Goal: Task Accomplishment & Management: Manage account settings

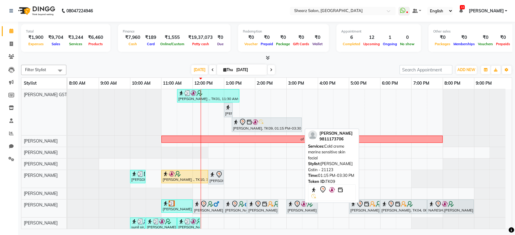
click at [271, 119] on div at bounding box center [267, 122] width 68 height 7
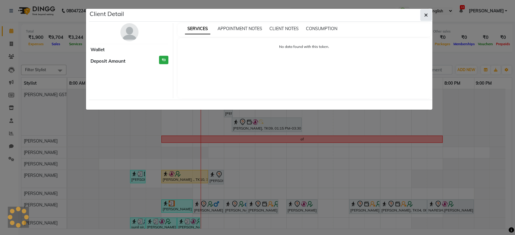
click at [423, 16] on button "button" at bounding box center [425, 14] width 11 height 11
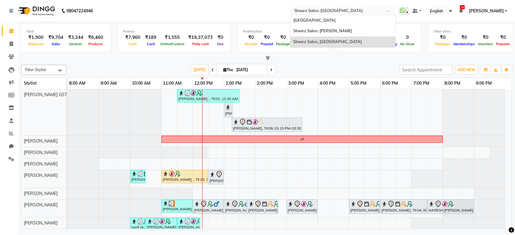
click at [365, 10] on input "text" at bounding box center [337, 11] width 88 height 6
click at [353, 30] on div "Shearz Salon, [PERSON_NAME]" at bounding box center [342, 31] width 105 height 11
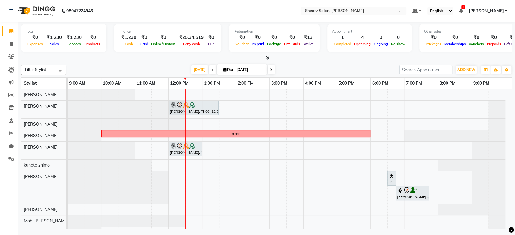
scroll to position [43, 0]
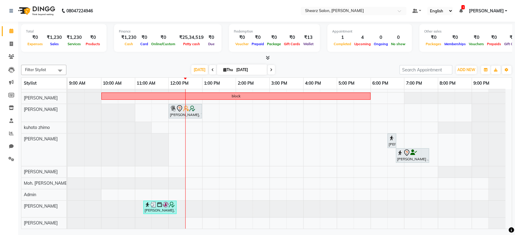
click at [209, 70] on span at bounding box center [212, 69] width 7 height 9
type input "03-09-2025"
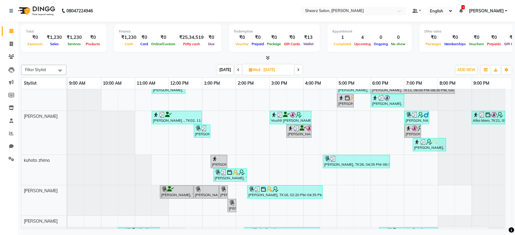
click at [512, 97] on td "Priya Salvi, TK06, 11:30 AM-12:30 PM, Kerastase HairWash & Blow Dry - Upto Wais…" at bounding box center [290, 159] width 444 height 140
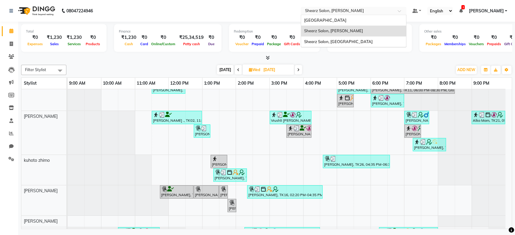
click at [344, 11] on input "text" at bounding box center [348, 11] width 88 height 6
click at [338, 40] on span "Shearz Salon, [GEOGRAPHIC_DATA]" at bounding box center [338, 41] width 68 height 5
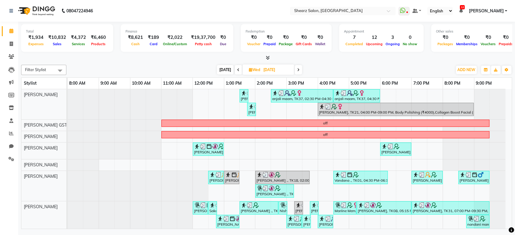
click at [220, 70] on span "[DATE]" at bounding box center [225, 69] width 17 height 9
type input "[DATE]"
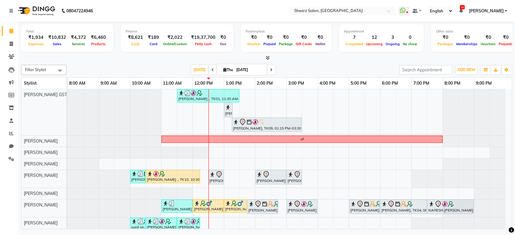
click at [512, 176] on td "Rajee Shinu ., TK01, 11:30 AM-01:30 PM, Cirepil Roll On Wax,Peel off underarms …" at bounding box center [290, 159] width 444 height 140
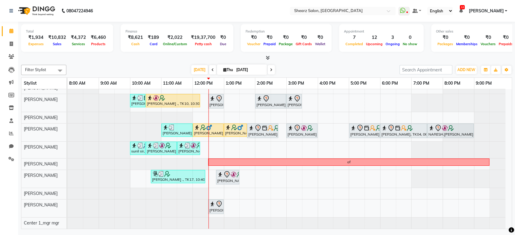
scroll to position [81, 0]
click at [505, 105] on div at bounding box center [459, 103] width 94 height 18
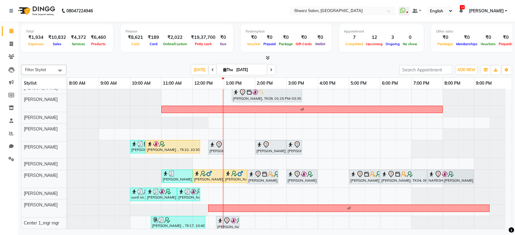
scroll to position [0, 0]
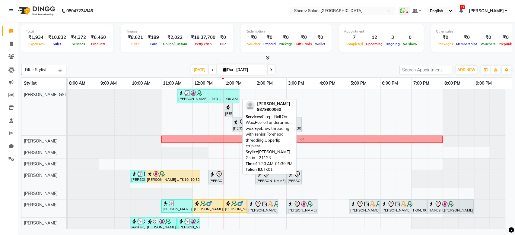
click at [202, 102] on link "Rajee Shinu ., TK01, 11:30 AM-01:30 PM, Cirepil Roll On Wax,Peel off underarms …" at bounding box center [208, 95] width 62 height 13
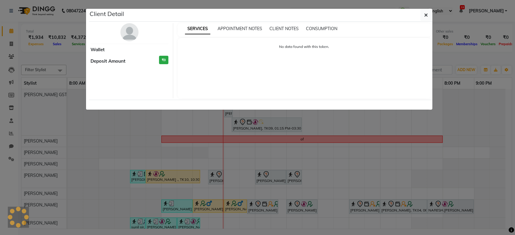
select select "3"
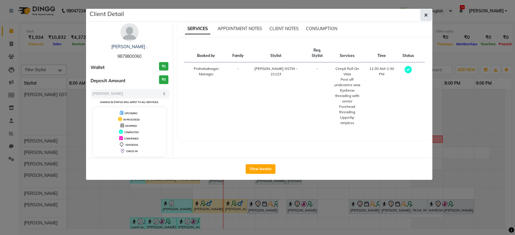
click at [422, 11] on button "button" at bounding box center [425, 14] width 11 height 11
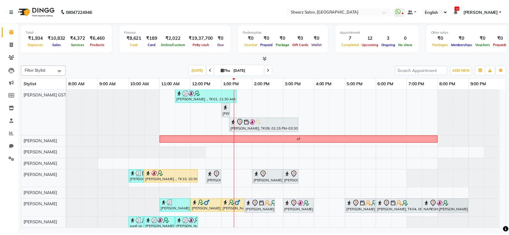
scroll to position [81, 0]
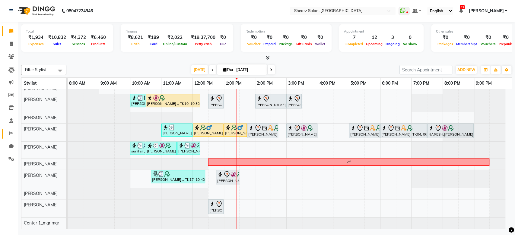
click at [10, 129] on link "Reports" at bounding box center [9, 134] width 14 height 10
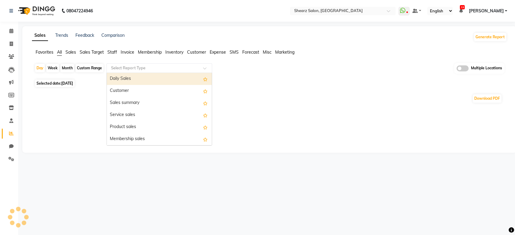
click at [125, 68] on input "text" at bounding box center [153, 68] width 87 height 6
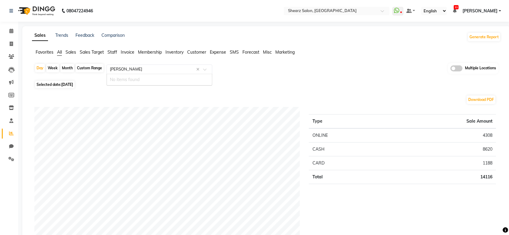
type input "sal"
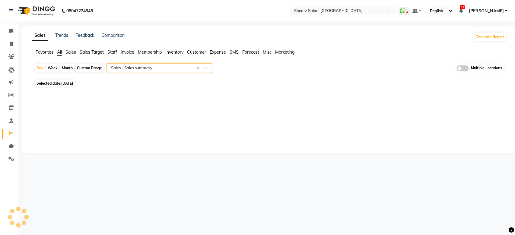
select select "full_report"
select select "csv"
click at [92, 67] on div "Custom Range" at bounding box center [89, 68] width 28 height 8
select select "9"
select select "2025"
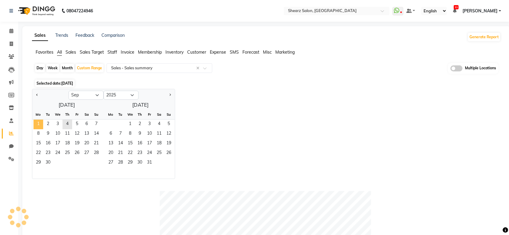
click at [37, 124] on span "1" at bounding box center [38, 125] width 10 height 10
click at [59, 126] on span "3" at bounding box center [58, 125] width 10 height 10
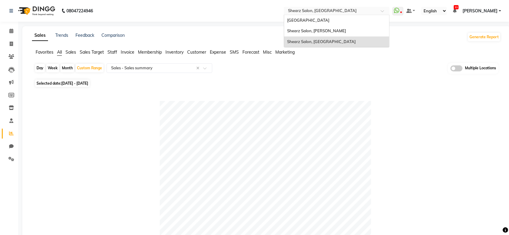
click at [333, 11] on input "text" at bounding box center [331, 11] width 88 height 6
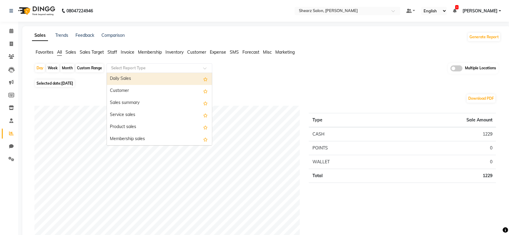
click at [118, 65] on div "Select Report Type" at bounding box center [160, 68] width 106 height 10
type input "sa"
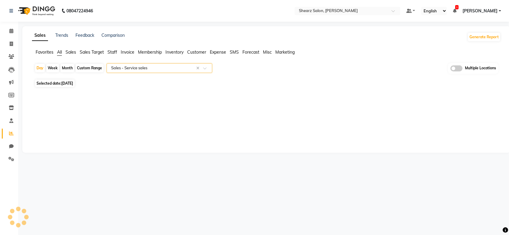
select select "full_report"
select select "csv"
click at [132, 73] on div "Day Week Month Custom Range Select Report Type × Sales - Service sales × Multip…" at bounding box center [266, 70] width 464 height 15
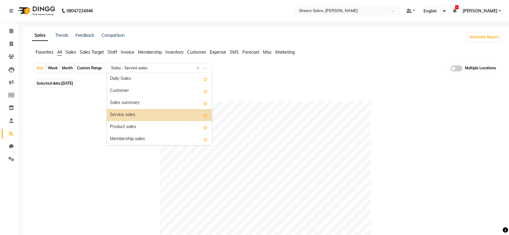
click at [132, 72] on ng-select "Select Report Type × Sales - Service sales × Daily Sales Customer Sales summary…" at bounding box center [160, 68] width 106 height 10
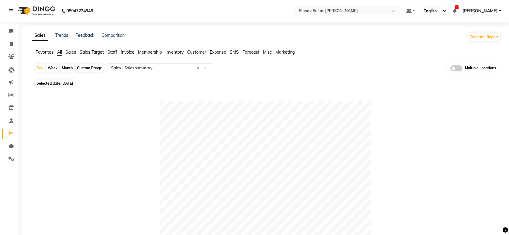
click at [100, 68] on div "Custom Range" at bounding box center [89, 68] width 28 height 8
select select "9"
select select "2025"
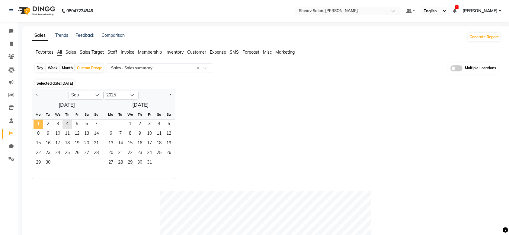
click at [40, 122] on span "1" at bounding box center [38, 125] width 10 height 10
click at [56, 123] on span "3" at bounding box center [58, 125] width 10 height 10
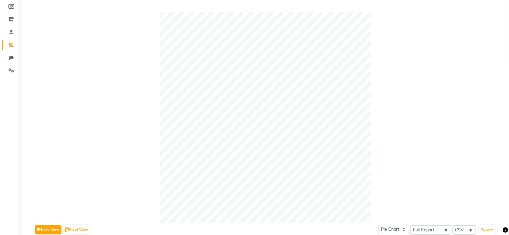
scroll to position [20, 0]
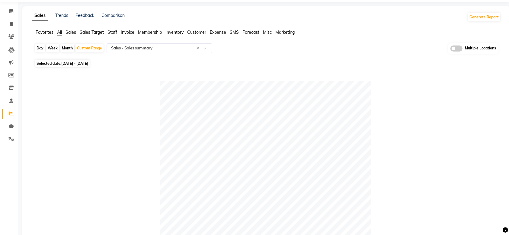
click at [13, 6] on li "Calendar" at bounding box center [9, 11] width 18 height 13
click at [14, 8] on span at bounding box center [11, 11] width 11 height 7
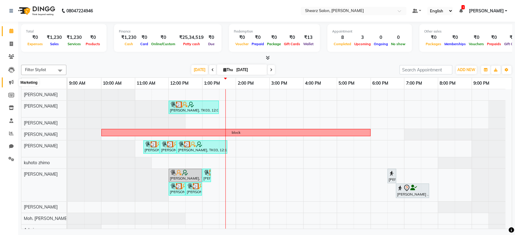
click at [12, 81] on icon at bounding box center [11, 82] width 5 height 5
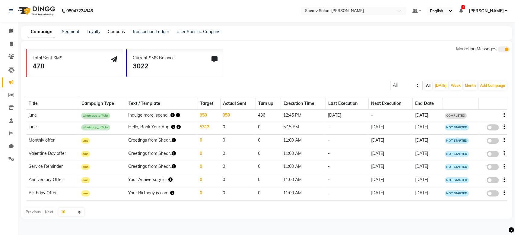
click at [114, 32] on link "Coupons" at bounding box center [116, 31] width 17 height 5
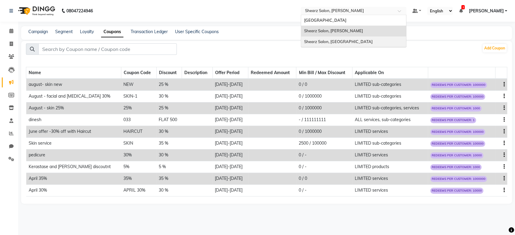
drag, startPoint x: 369, startPoint y: 8, endPoint x: 358, endPoint y: 39, distance: 32.9
click at [358, 15] on ng-select "Select Location × Shearz Salon, Shela Shearz Salon Ho, Corporate Road Shearz Sa…" at bounding box center [354, 11] width 106 height 8
click at [358, 39] on span "Shearz Salon, [GEOGRAPHIC_DATA]" at bounding box center [338, 41] width 68 height 5
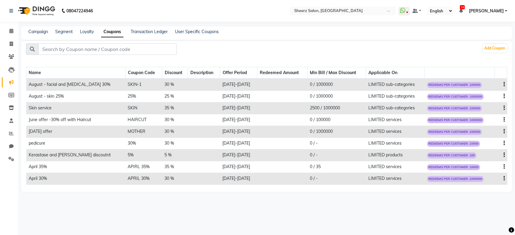
click at [504, 85] on icon "button" at bounding box center [504, 84] width 1 height 0
click at [489, 82] on div "Edit" at bounding box center [489, 81] width 14 height 8
select select "PERCENTAGE"
select select "ALL"
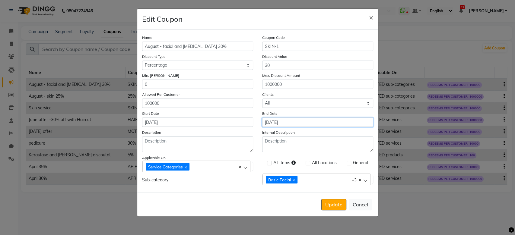
click at [276, 119] on input "31-08-2025" at bounding box center [317, 122] width 111 height 9
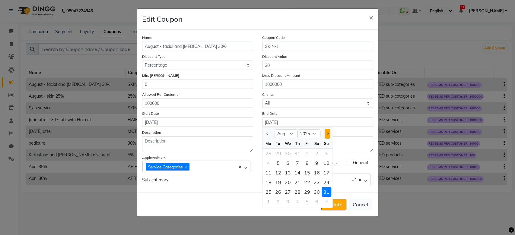
click at [328, 134] on div at bounding box center [326, 134] width 12 height 10
click at [328, 134] on span "Next month" at bounding box center [327, 134] width 2 height 2
select select "9"
click at [278, 193] on div "30" at bounding box center [278, 192] width 10 height 10
type input "30-09-2025"
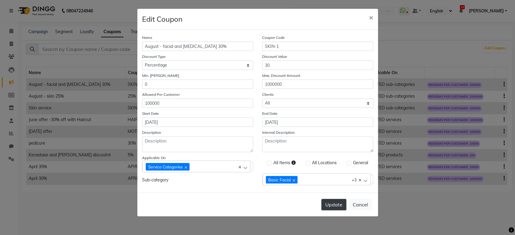
click at [331, 201] on button "Update" at bounding box center [333, 204] width 25 height 11
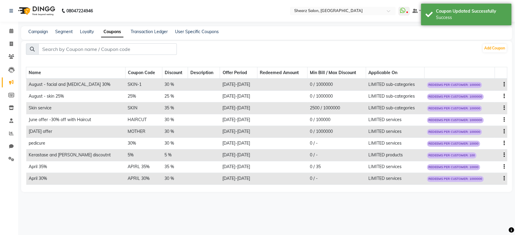
click at [504, 97] on icon "button" at bounding box center [504, 96] width 1 height 0
click at [485, 93] on div "Edit" at bounding box center [489, 93] width 14 height 8
select select "PERCENTAGE"
select select "ALL"
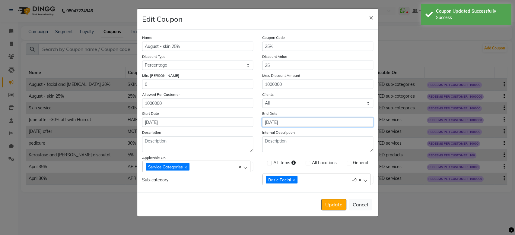
click at [281, 120] on input "31-08-2025" at bounding box center [317, 122] width 111 height 9
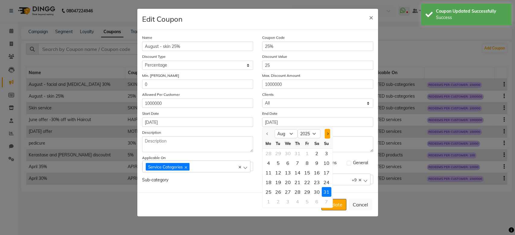
click at [327, 134] on span "Next month" at bounding box center [327, 134] width 2 height 2
select select "9"
click at [281, 192] on div "30" at bounding box center [278, 192] width 10 height 10
type input "30-09-2025"
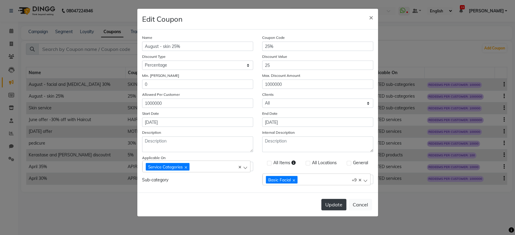
click at [332, 202] on button "Update" at bounding box center [333, 204] width 25 height 11
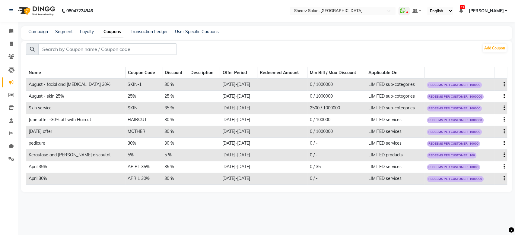
click at [504, 84] on icon "button" at bounding box center [504, 84] width 1 height 0
click at [488, 79] on div "Edit" at bounding box center [489, 81] width 14 height 8
select select "PERCENTAGE"
select select "ALL"
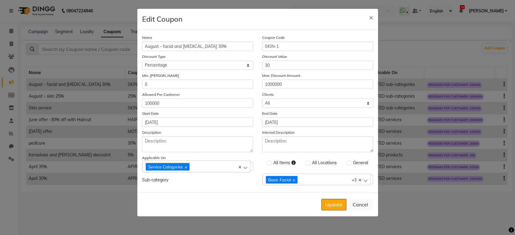
click at [316, 179] on div "Basic Facial Advance Facial Protein Treatment Premium Facial" at bounding box center [313, 180] width 95 height 8
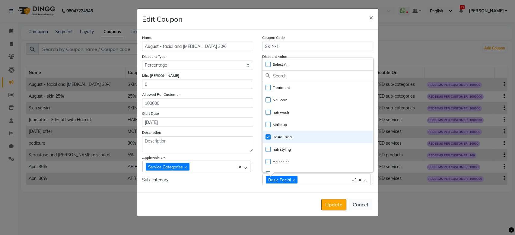
click at [280, 72] on input "text" at bounding box center [323, 76] width 100 height 10
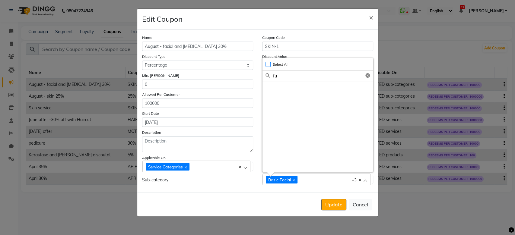
type input "f"
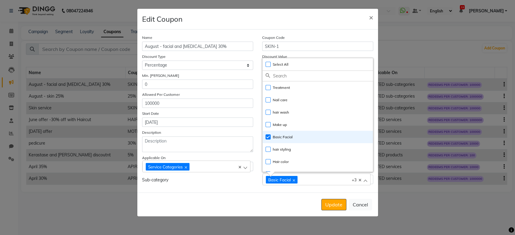
click at [225, 164] on div "Service Categories" at bounding box center [193, 167] width 95 height 8
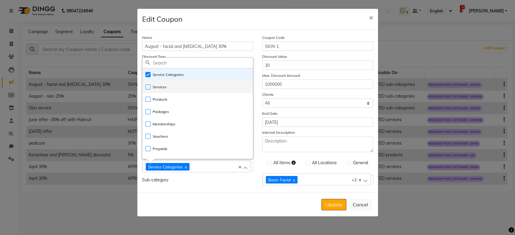
click at [145, 87] on label "Services" at bounding box center [155, 86] width 21 height 5
checkbox input "true"
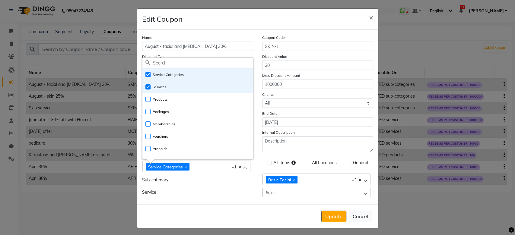
click at [306, 192] on div "Select" at bounding box center [317, 192] width 108 height 9
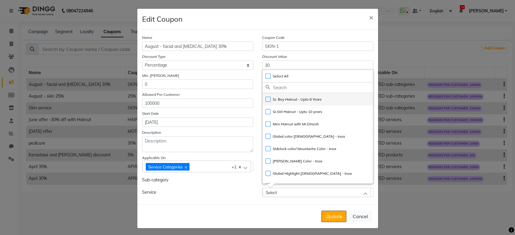
type input "f"
type input "d-ta"
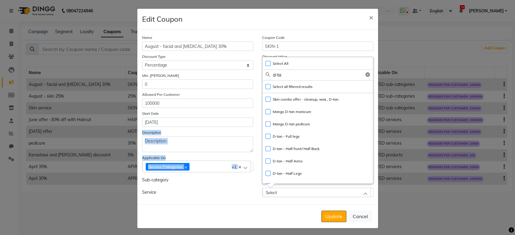
drag, startPoint x: 370, startPoint y: 122, endPoint x: 370, endPoint y: 163, distance: 41.6
click at [370, 163] on div "Name August - facial and botox 30% Coupon Code SKIN-1 Discount Type Select Perc…" at bounding box center [257, 117] width 241 height 175
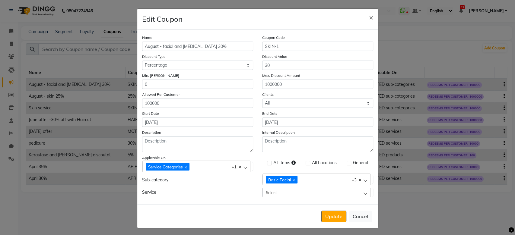
click at [319, 183] on div "Basic Facial Advance Facial Protein Treatment Premium Facial" at bounding box center [313, 180] width 95 height 8
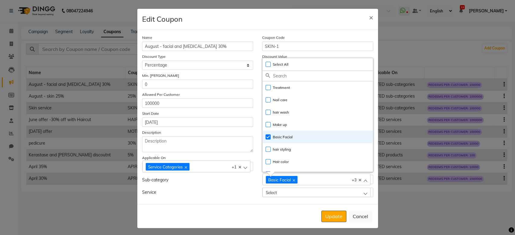
click at [276, 76] on input "text" at bounding box center [323, 76] width 100 height 10
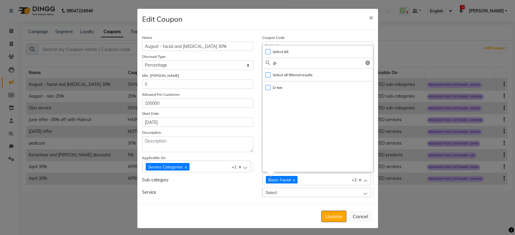
type input "d"
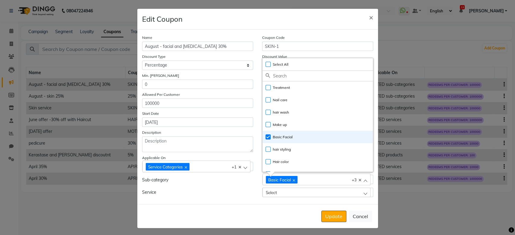
click at [205, 165] on div "Service Categories Services" at bounding box center [193, 167] width 95 height 8
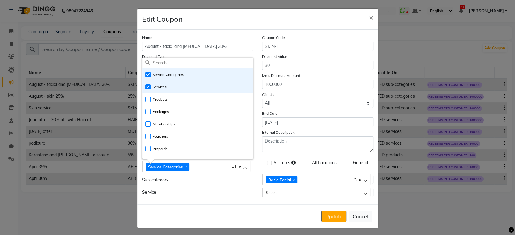
click at [223, 196] on div "Service" at bounding box center [198, 192] width 120 height 9
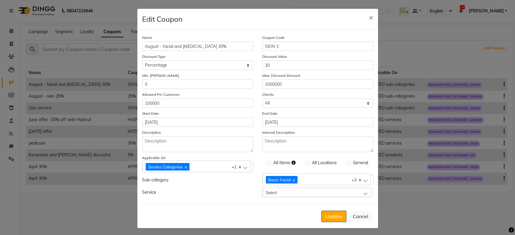
click at [310, 189] on div "Select" at bounding box center [317, 192] width 108 height 9
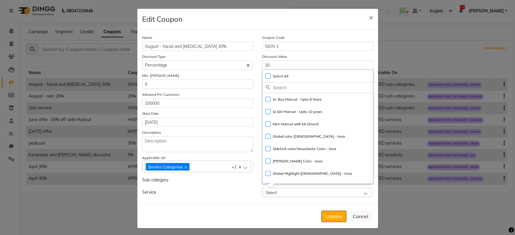
click at [276, 86] on input "text" at bounding box center [323, 88] width 100 height 10
type input "d"
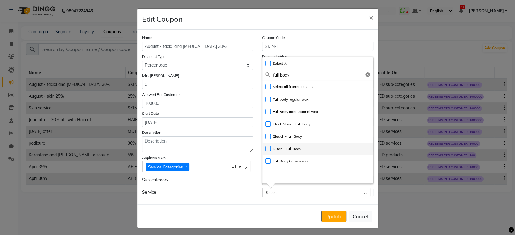
type input "full body"
click at [266, 149] on label "D-tan - Full Body" at bounding box center [284, 148] width 36 height 5
checkbox input "true"
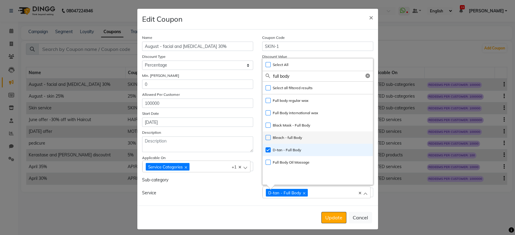
click at [266, 136] on label "Bleach - full Body" at bounding box center [284, 137] width 37 height 5
checkbox input "true"
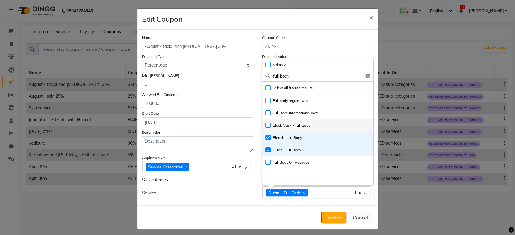
click at [266, 126] on label "Black Mask - Full Body" at bounding box center [288, 125] width 45 height 5
checkbox input "true"
click at [327, 212] on button "Update" at bounding box center [333, 217] width 25 height 11
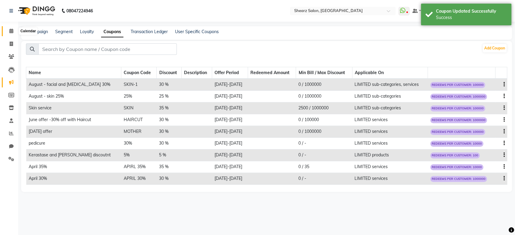
click at [10, 30] on icon at bounding box center [11, 31] width 4 height 5
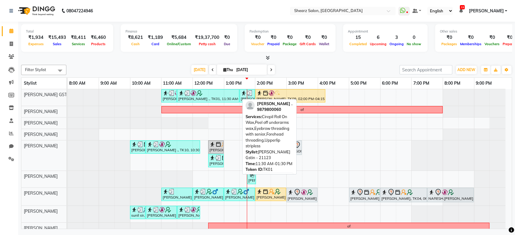
click at [222, 93] on div at bounding box center [208, 93] width 60 height 6
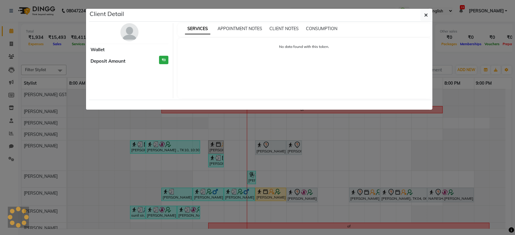
select select "3"
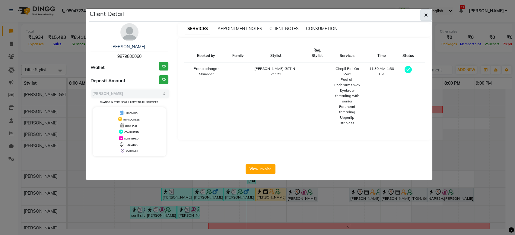
click at [424, 11] on button "button" at bounding box center [425, 14] width 11 height 11
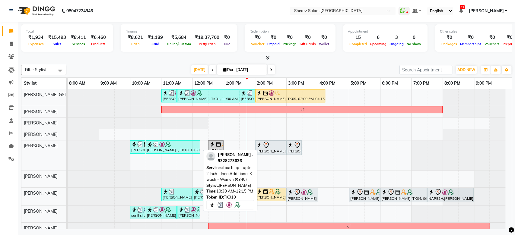
click at [176, 142] on div at bounding box center [173, 145] width 52 height 6
select select "3"
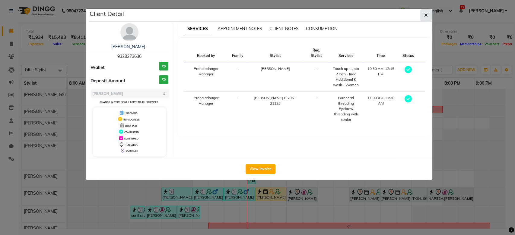
click at [423, 17] on button "button" at bounding box center [425, 14] width 11 height 11
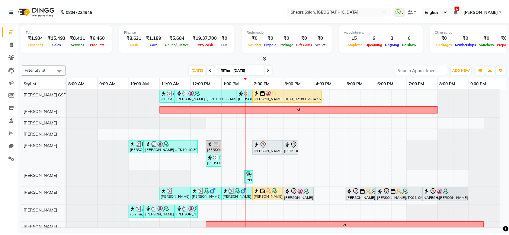
scroll to position [67, 0]
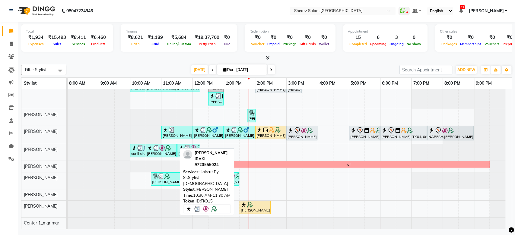
click at [166, 145] on div "ZIYAUL IRAKI ., TK15, 10:30 AM-11:30 AM, Haircut By Sr.Stylist - Male" at bounding box center [161, 150] width 30 height 11
select select "3"
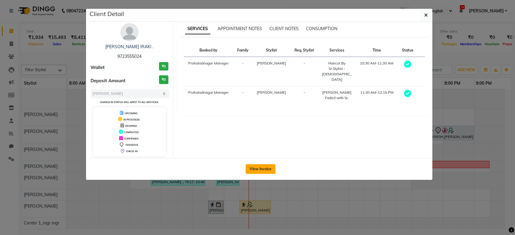
click at [253, 172] on button "View Invoice" at bounding box center [261, 169] width 30 height 10
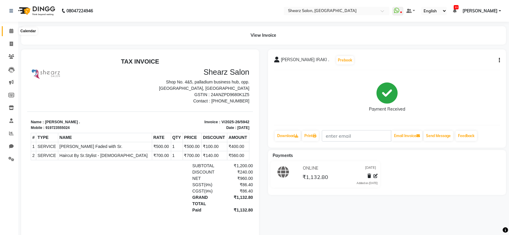
click at [10, 34] on span at bounding box center [11, 31] width 11 height 7
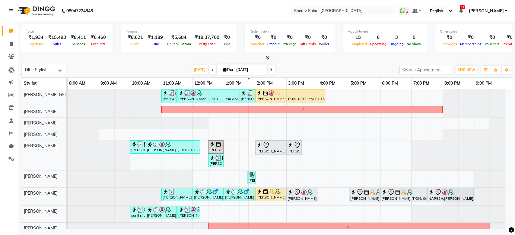
click at [315, 6] on nav "08047224946 Select Location × Shearz Salon, Prahaladnagar WhatsApp Status ✕ Sta…" at bounding box center [257, 11] width 515 height 22
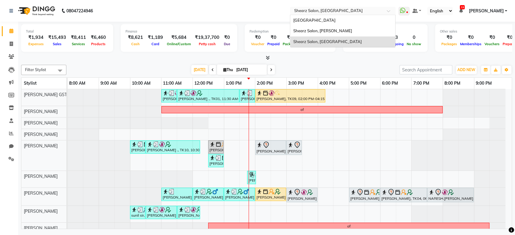
click at [316, 11] on input "text" at bounding box center [337, 11] width 88 height 6
click at [322, 30] on span "Shearz Salon, Shela" at bounding box center [322, 30] width 59 height 5
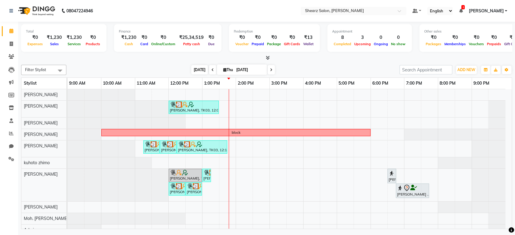
click at [198, 69] on span "[DATE]" at bounding box center [199, 69] width 17 height 9
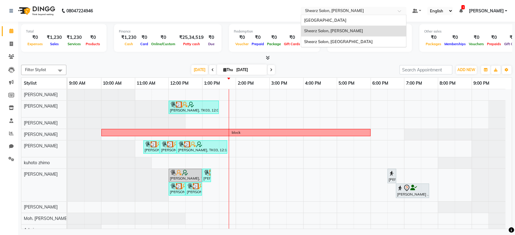
click at [365, 12] on input "text" at bounding box center [348, 11] width 88 height 6
click at [360, 40] on span "Shearz Salon, Prahaladnagar" at bounding box center [338, 41] width 68 height 5
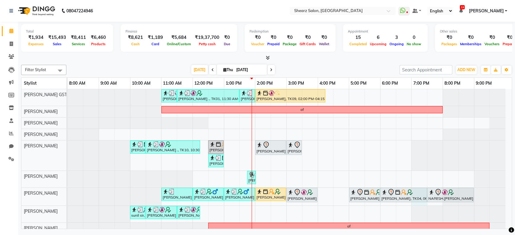
click at [412, 202] on div "Ashish Thakkar ., TK10, 11:00 AM-11:30 AM, Eyebrow threading with senior (₹85),…" at bounding box center [290, 190] width 444 height 202
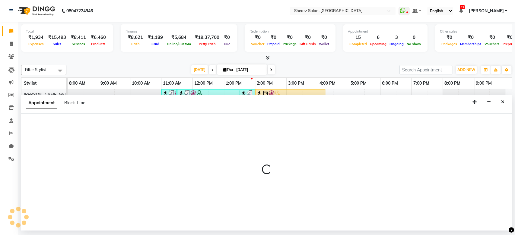
select select "77471"
select select "tentative"
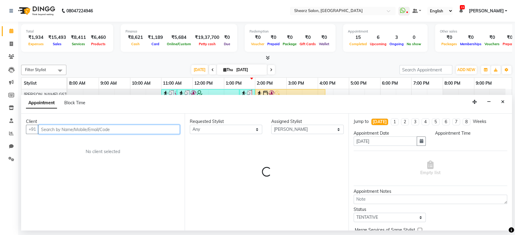
select select "1140"
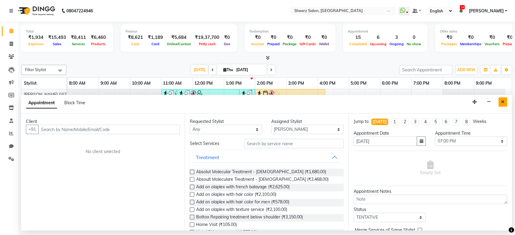
click at [500, 101] on button "Close" at bounding box center [502, 101] width 9 height 9
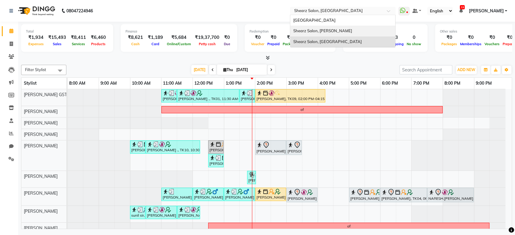
drag, startPoint x: 358, startPoint y: 9, endPoint x: 338, endPoint y: 28, distance: 27.1
click at [338, 15] on ng-select "Select Location × Shearz Salon, Prahaladnagar Shearz Salon Ho, Corporate Road S…" at bounding box center [343, 11] width 106 height 8
click at [338, 28] on div "Shearz Salon, Shela" at bounding box center [342, 31] width 105 height 11
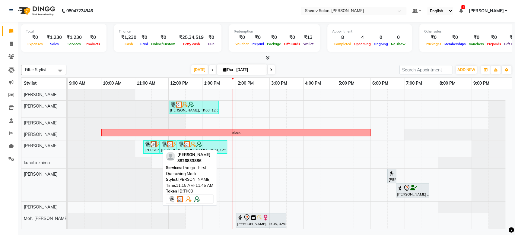
click at [150, 148] on div "[PERSON_NAME], TK03, 11:15 AM-11:45 AM, Thalgo Thirst Quenching Mask" at bounding box center [151, 147] width 15 height 11
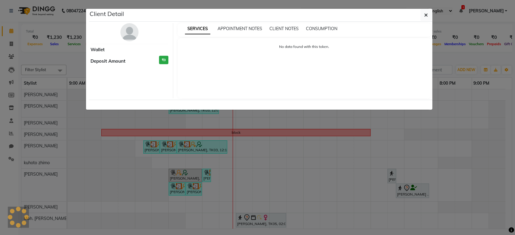
select select "3"
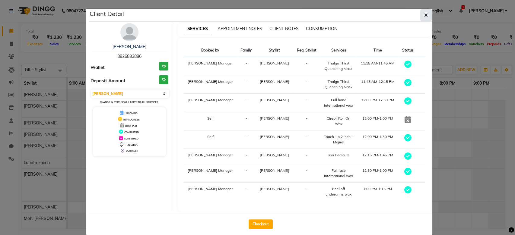
click at [424, 15] on icon "button" at bounding box center [426, 15] width 4 height 5
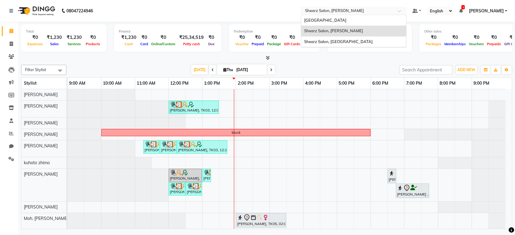
click at [368, 12] on input "text" at bounding box center [348, 11] width 88 height 6
click at [363, 45] on div "Shearz Salon, [GEOGRAPHIC_DATA]" at bounding box center [353, 42] width 105 height 11
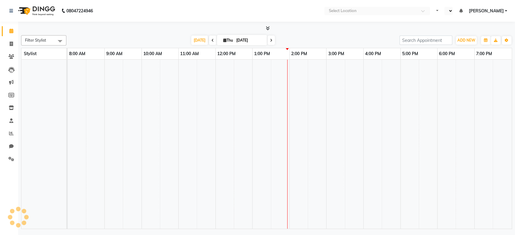
select select "en"
